Goal: Transaction & Acquisition: Book appointment/travel/reservation

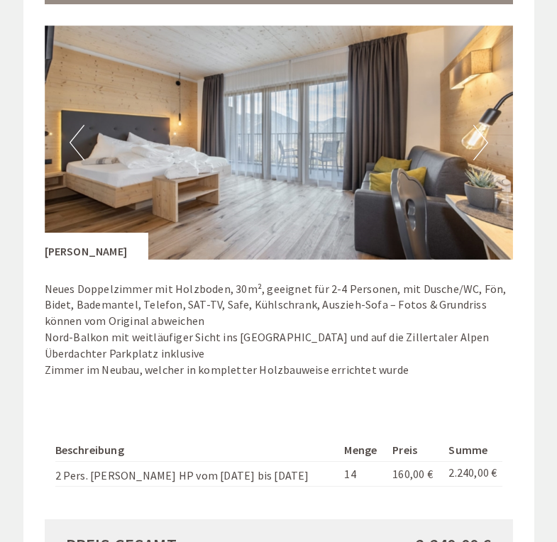
scroll to position [965, 0]
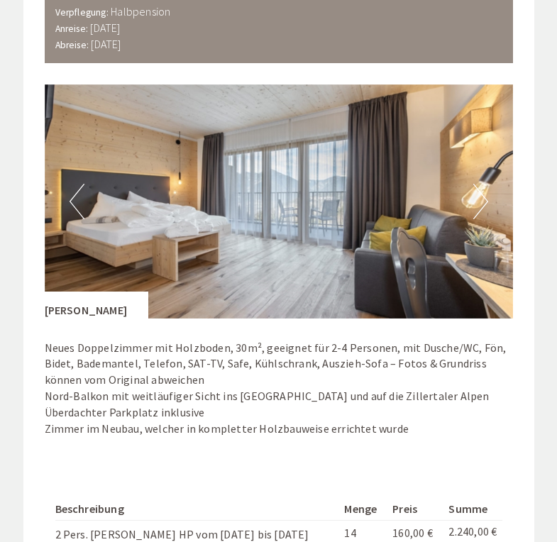
click at [388, 218] on img at bounding box center [279, 201] width 468 height 234
click at [423, 216] on img at bounding box center [279, 201] width 468 height 234
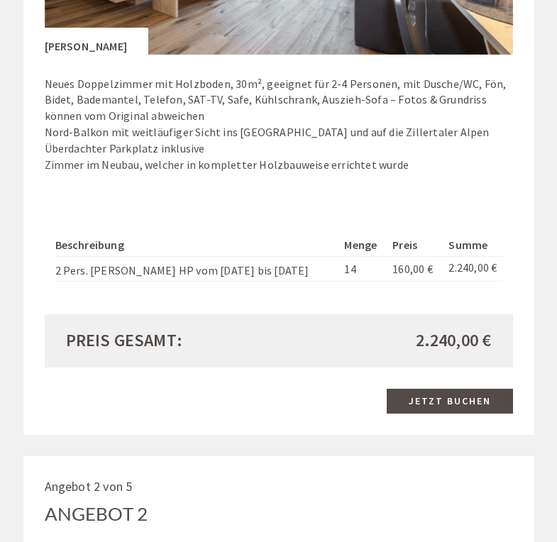
scroll to position [1231, 0]
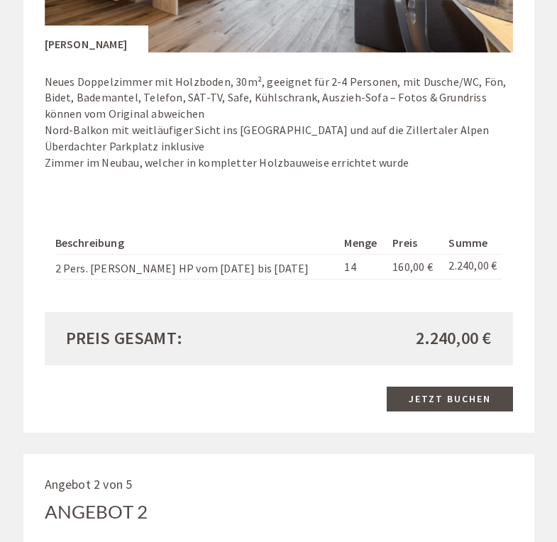
click at [456, 388] on link "Jetzt buchen" at bounding box center [450, 399] width 126 height 25
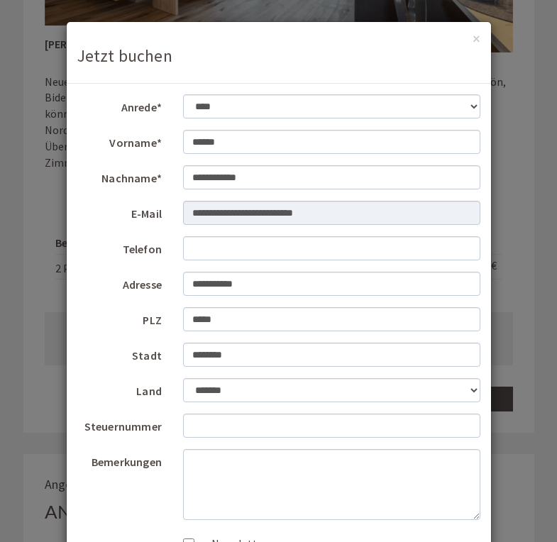
click at [479, 34] on button "×" at bounding box center [477, 38] width 8 height 15
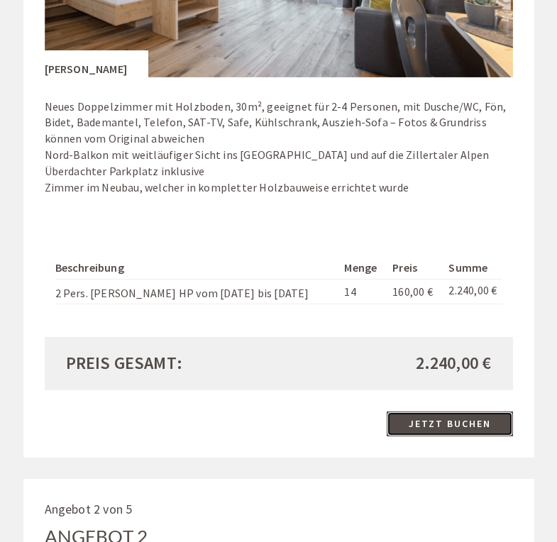
scroll to position [1207, 0]
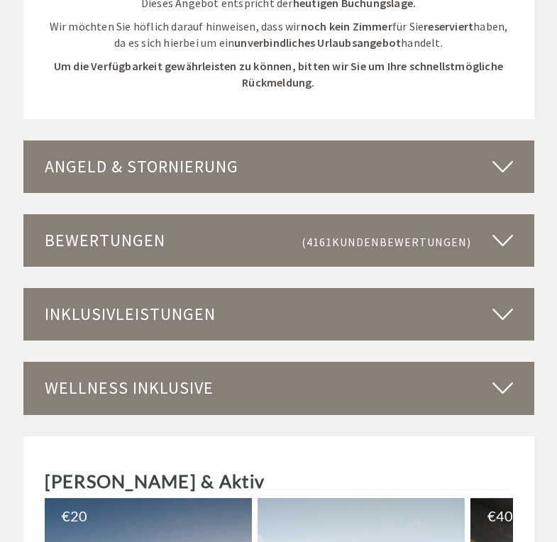
click at [501, 376] on icon at bounding box center [503, 388] width 21 height 24
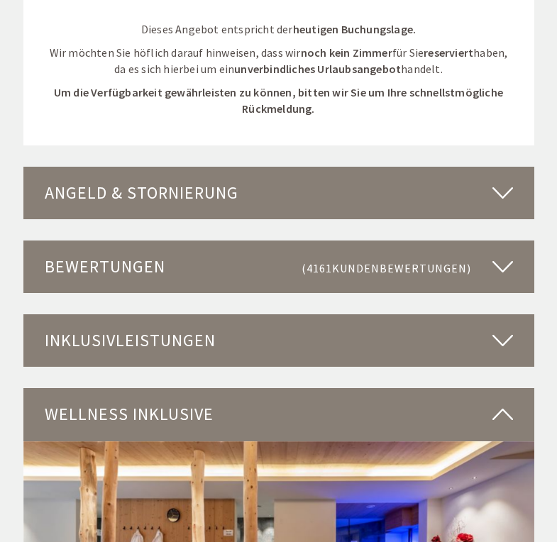
scroll to position [3650, 0]
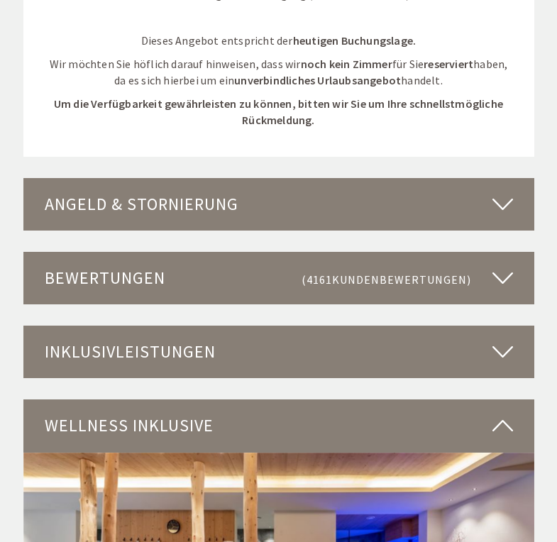
click at [505, 340] on icon at bounding box center [503, 352] width 21 height 24
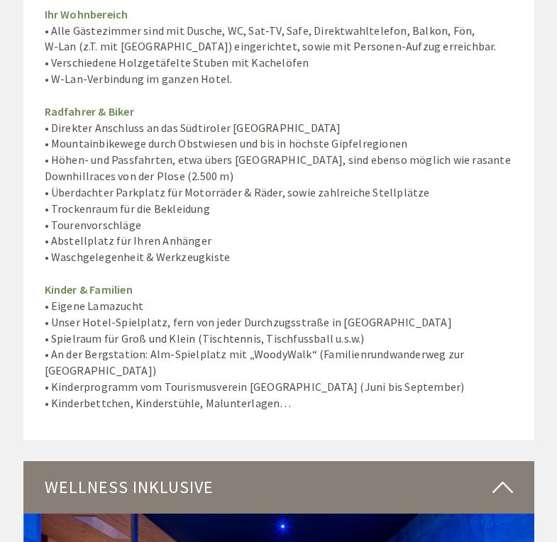
scroll to position [4793, 0]
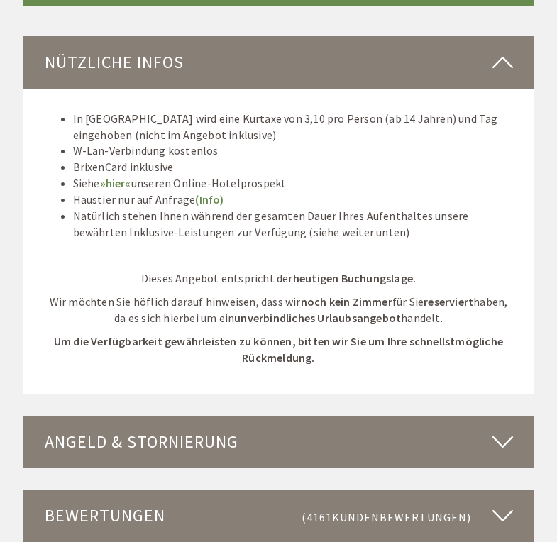
click at [514, 416] on div "Angeld & Stornierung" at bounding box center [278, 442] width 511 height 53
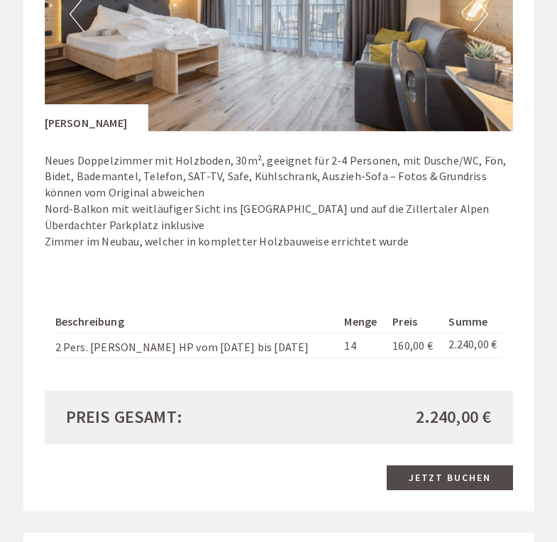
scroll to position [1157, 0]
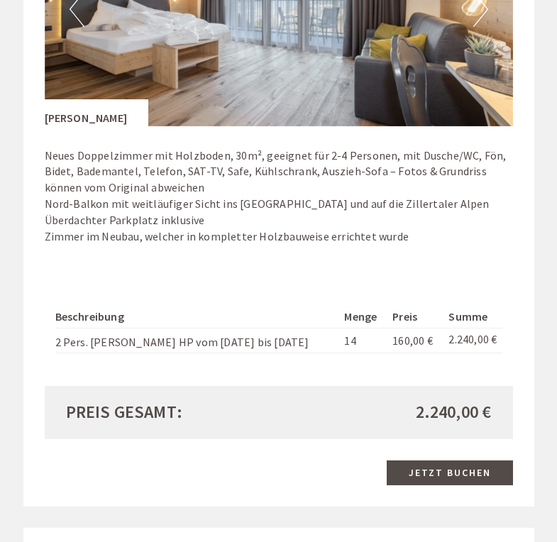
click at [464, 461] on link "Jetzt buchen" at bounding box center [450, 473] width 126 height 25
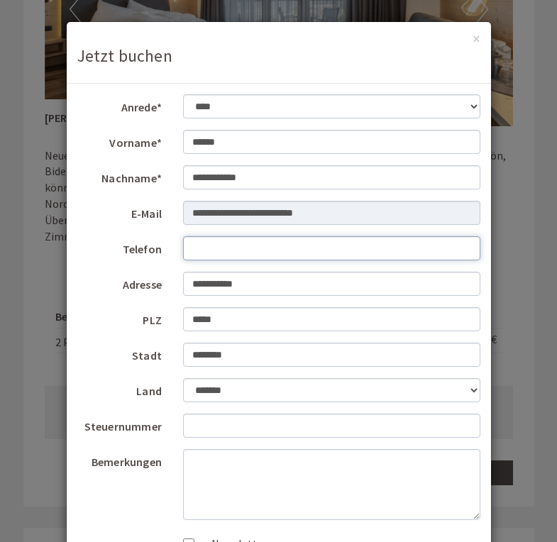
click at [226, 240] on input "Telefon" at bounding box center [331, 248] width 297 height 24
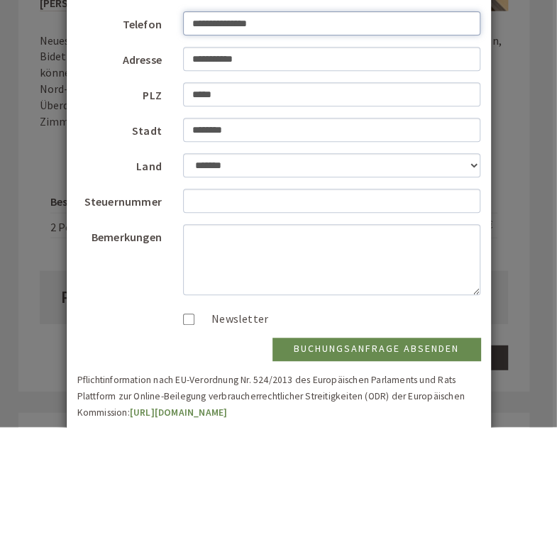
scroll to position [109, 0]
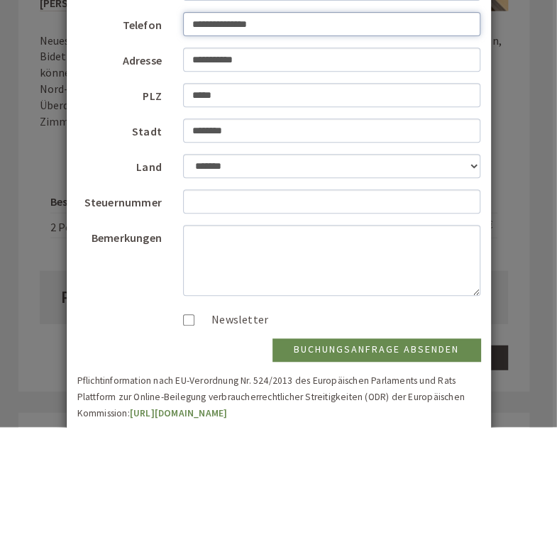
type input "**********"
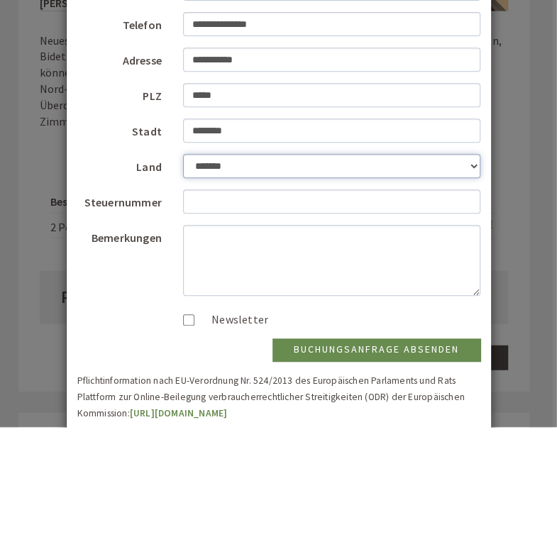
click at [477, 269] on select "**********" at bounding box center [331, 281] width 297 height 24
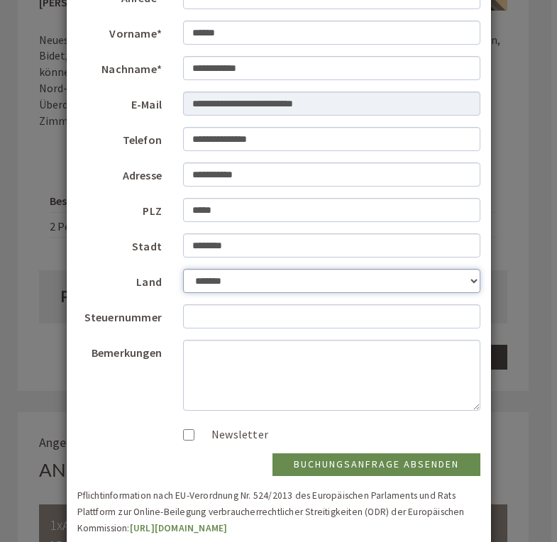
select select "*"
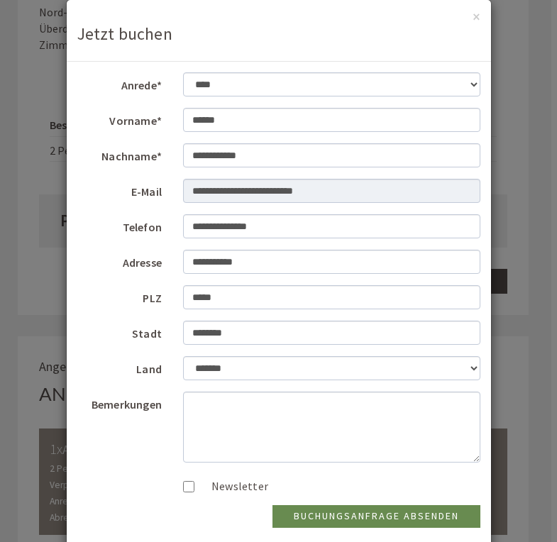
scroll to position [21, 0]
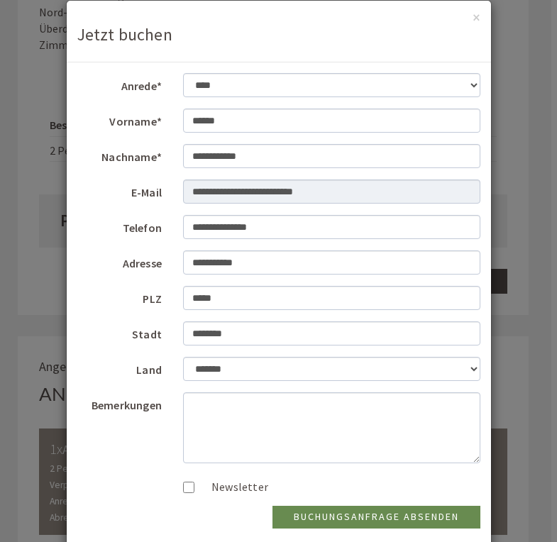
click at [473, 21] on button "×" at bounding box center [477, 17] width 8 height 15
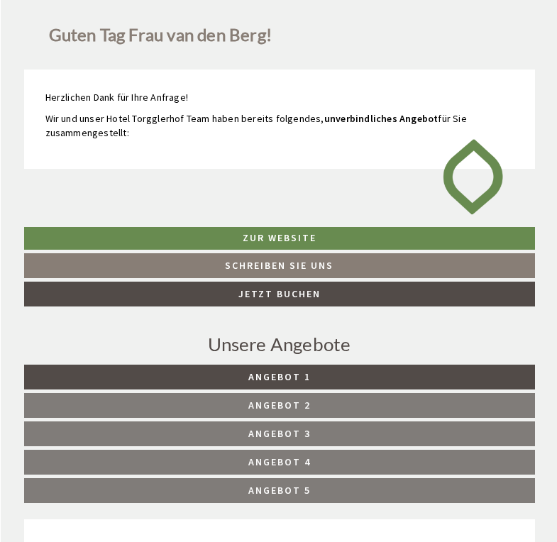
scroll to position [320, 0]
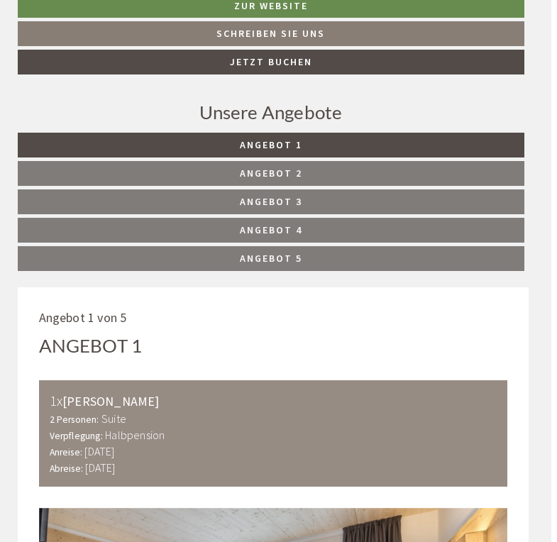
click at [304, 148] on link "Angebot 1" at bounding box center [271, 145] width 507 height 25
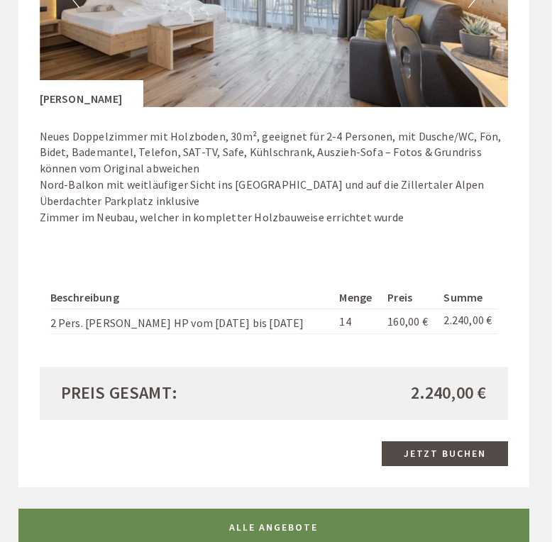
click at [447, 443] on link "Jetzt buchen" at bounding box center [445, 453] width 126 height 25
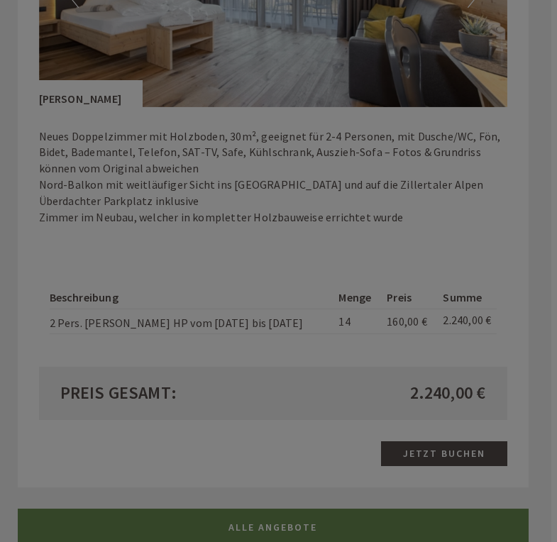
scroll to position [0, 0]
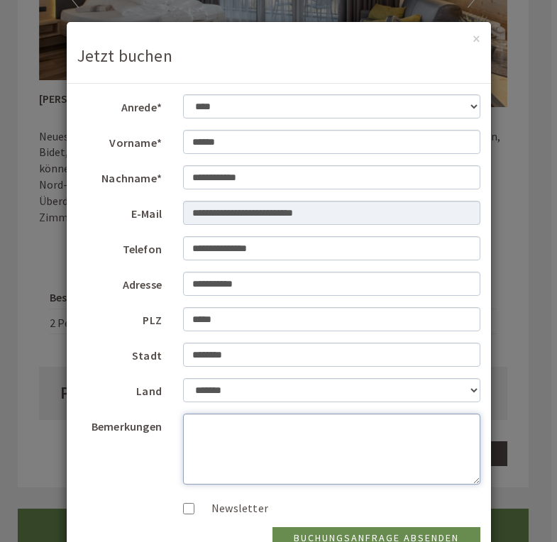
click at [209, 430] on textarea "Bemerkungen" at bounding box center [331, 449] width 297 height 71
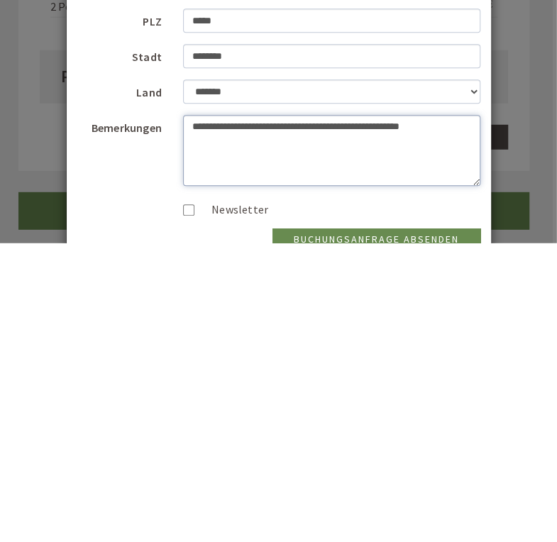
type textarea "**********"
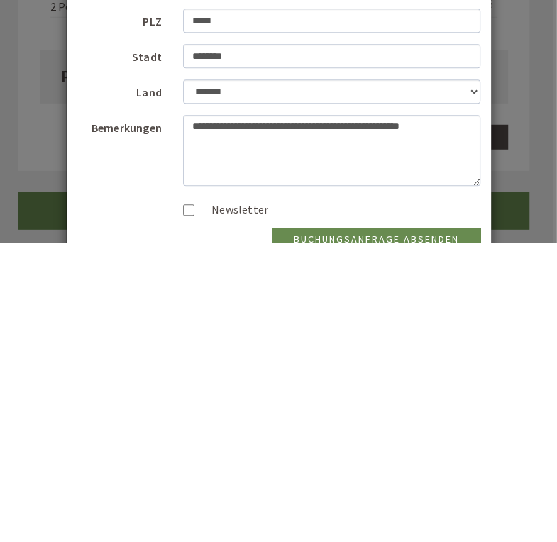
click at [398, 525] on button "Buchungsanfrage absenden" at bounding box center [377, 538] width 208 height 23
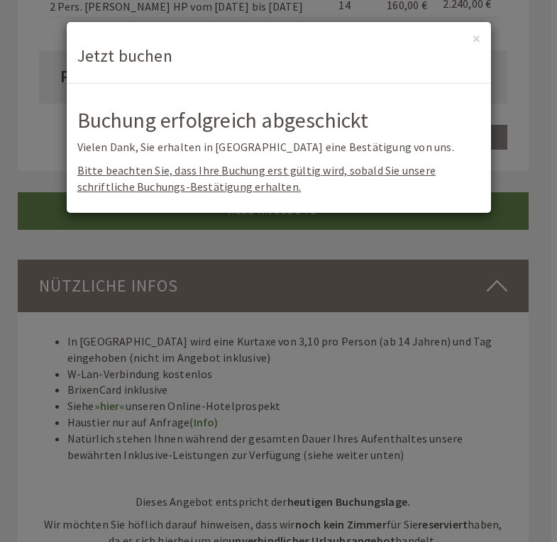
click at [475, 43] on button "×" at bounding box center [477, 38] width 8 height 15
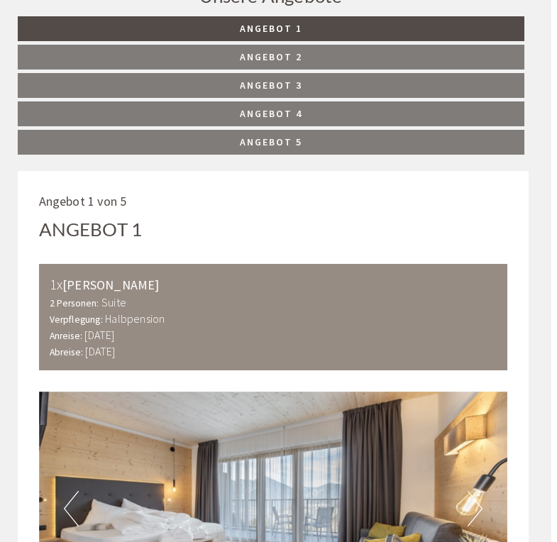
scroll to position [656, 6]
